Goal: Task Accomplishment & Management: Manage account settings

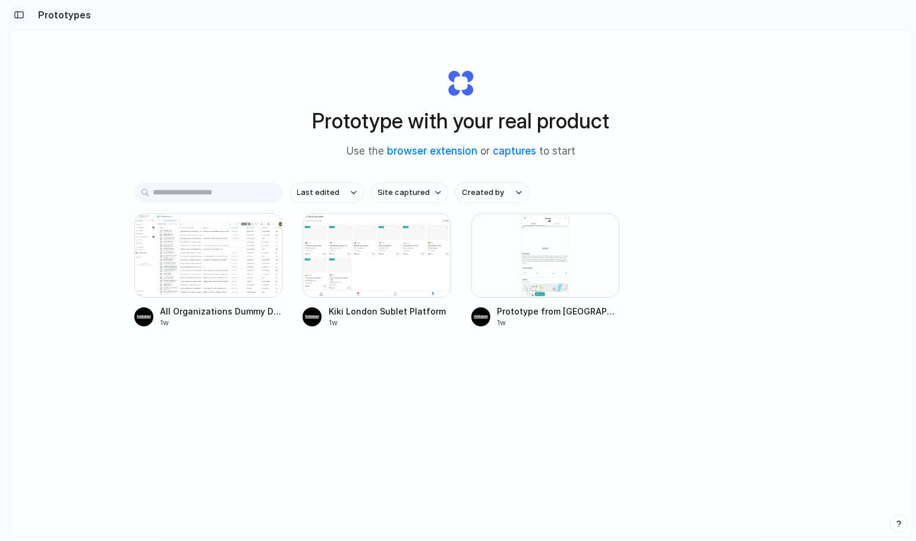
click at [24, 13] on div "button" at bounding box center [19, 15] width 11 height 8
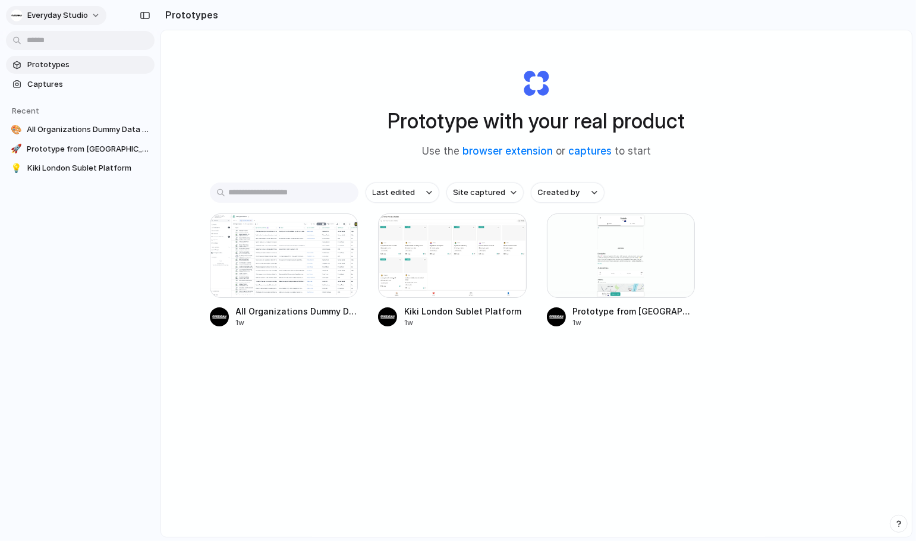
click at [80, 11] on span "everyday studio" at bounding box center [57, 16] width 61 height 12
click at [69, 49] on li "Settings" at bounding box center [57, 42] width 99 height 19
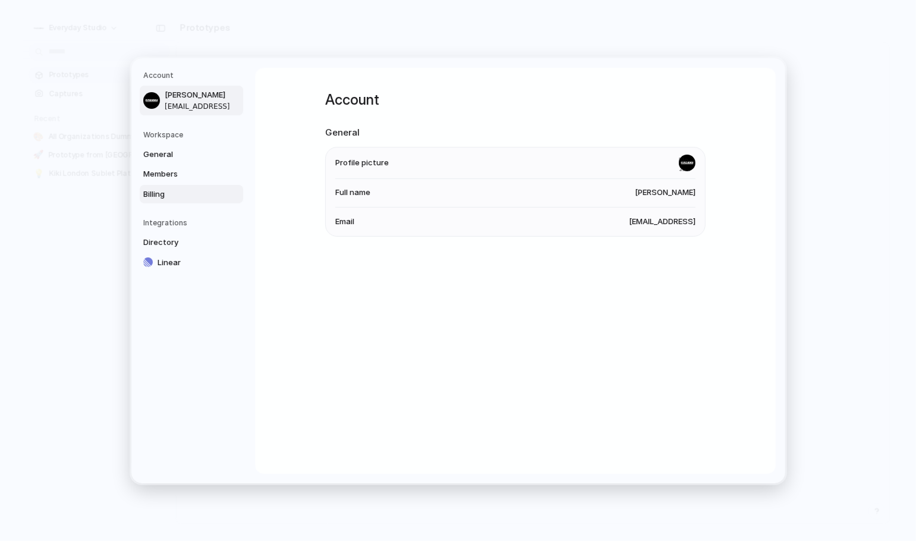
click at [163, 188] on span "Billing" at bounding box center [181, 194] width 76 height 12
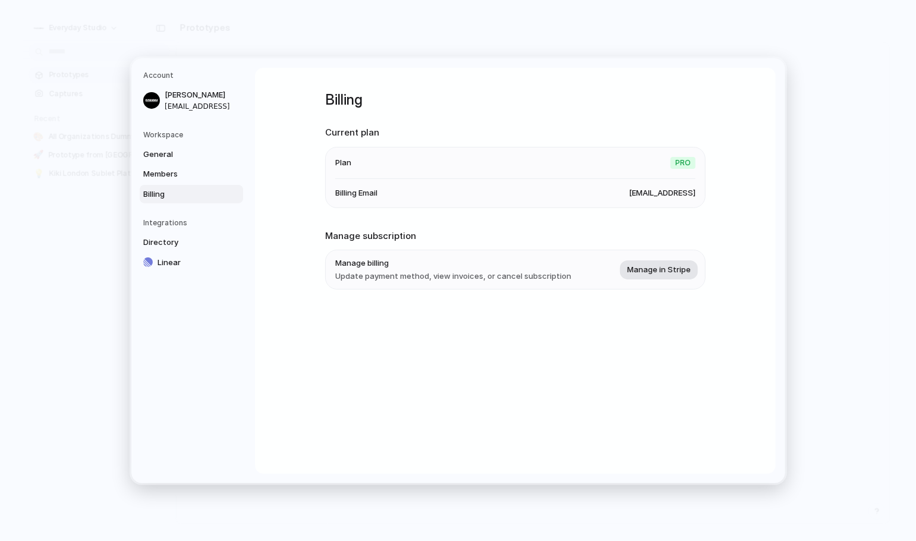
click at [657, 271] on span "Manage in Stripe" at bounding box center [659, 269] width 64 height 12
